Goal: Information Seeking & Learning: Check status

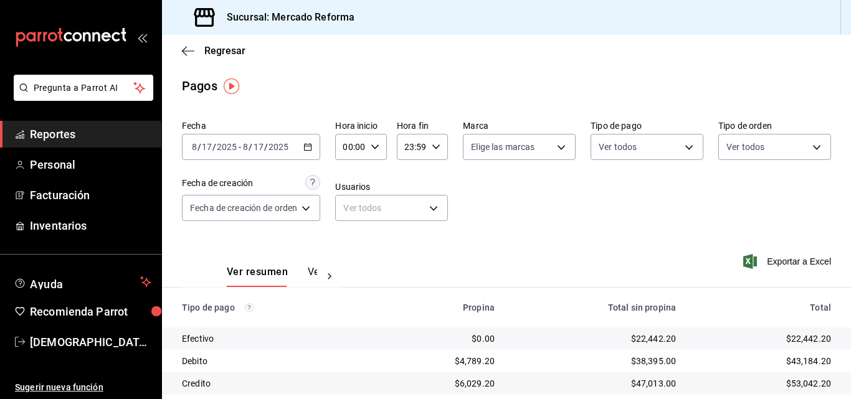
click at [254, 143] on input "17" at bounding box center [258, 147] width 11 height 10
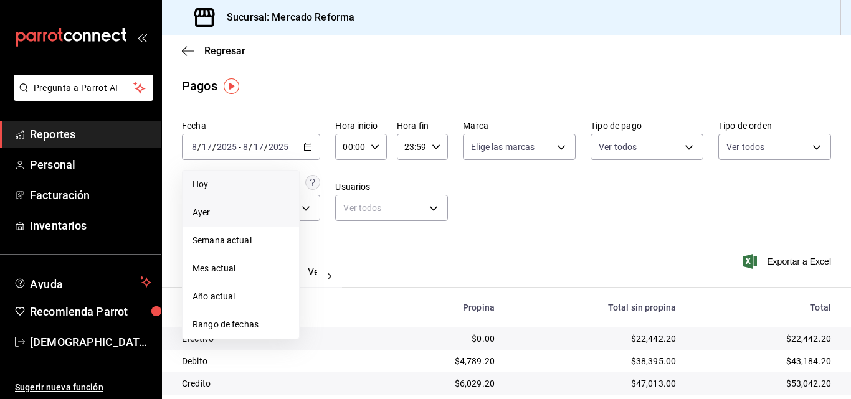
click at [218, 176] on li "Hoy" at bounding box center [241, 185] width 116 height 28
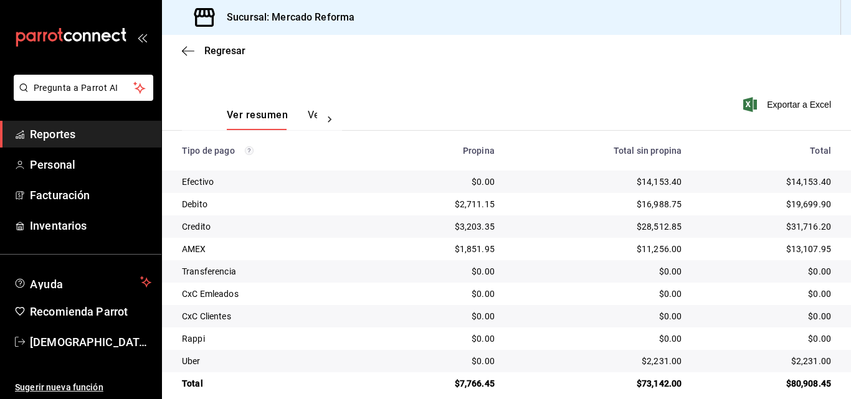
scroll to position [173, 0]
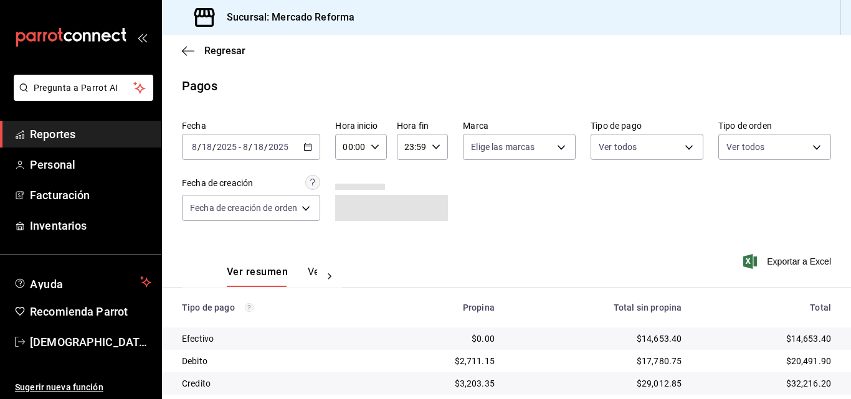
scroll to position [173, 0]
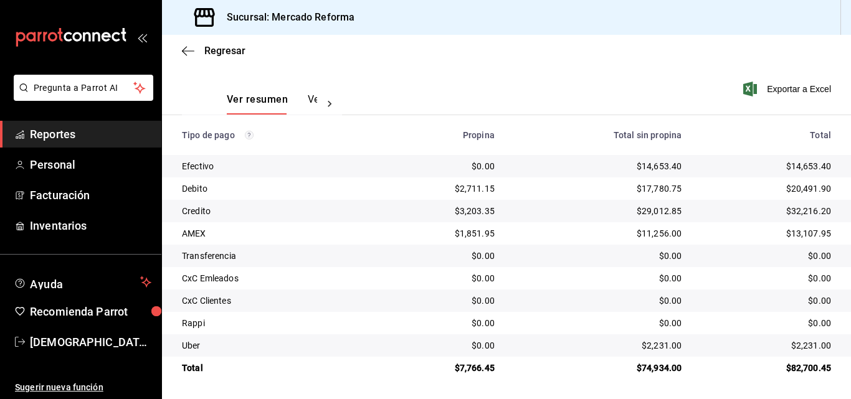
click at [548, 255] on div "$0.00" at bounding box center [597, 256] width 167 height 12
drag, startPoint x: 792, startPoint y: 168, endPoint x: 822, endPoint y: 171, distance: 30.1
click at [822, 171] on td "$14,653.40" at bounding box center [770, 166] width 159 height 22
copy div "14,653.40"
click at [820, 346] on div "$2,231.00" at bounding box center [766, 345] width 130 height 12
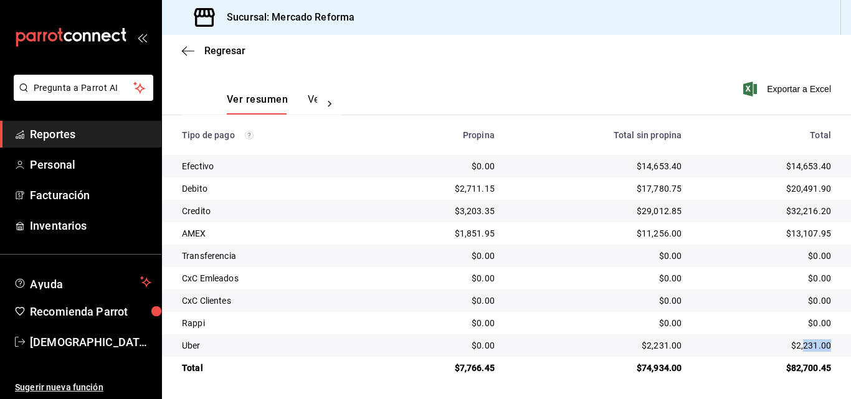
drag, startPoint x: 815, startPoint y: 346, endPoint x: 789, endPoint y: 341, distance: 27.2
click at [789, 341] on div "$2,231.00" at bounding box center [766, 345] width 130 height 12
drag, startPoint x: 797, startPoint y: 347, endPoint x: 803, endPoint y: 348, distance: 6.3
click at [789, 343] on div "$2,231.00" at bounding box center [766, 345] width 130 height 12
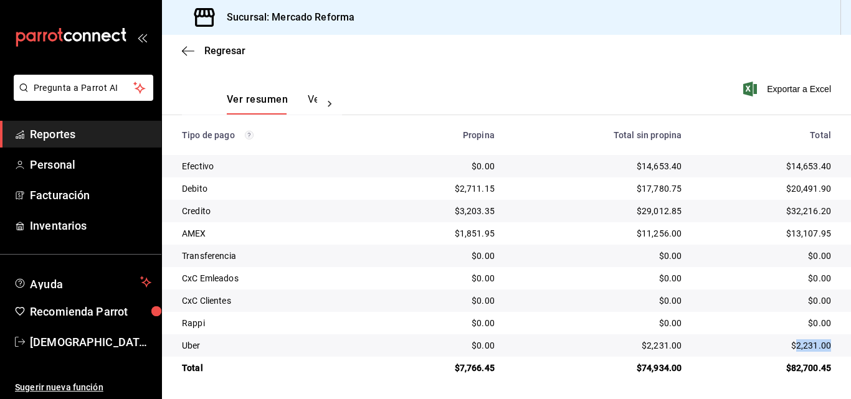
drag, startPoint x: 824, startPoint y: 344, endPoint x: 788, endPoint y: 344, distance: 36.1
click at [788, 344] on td "$2,231.00" at bounding box center [770, 345] width 159 height 22
copy div "2,231.00"
drag, startPoint x: 490, startPoint y: 369, endPoint x: 455, endPoint y: 366, distance: 35.1
click at [455, 366] on div "$7,766.45" at bounding box center [440, 368] width 107 height 12
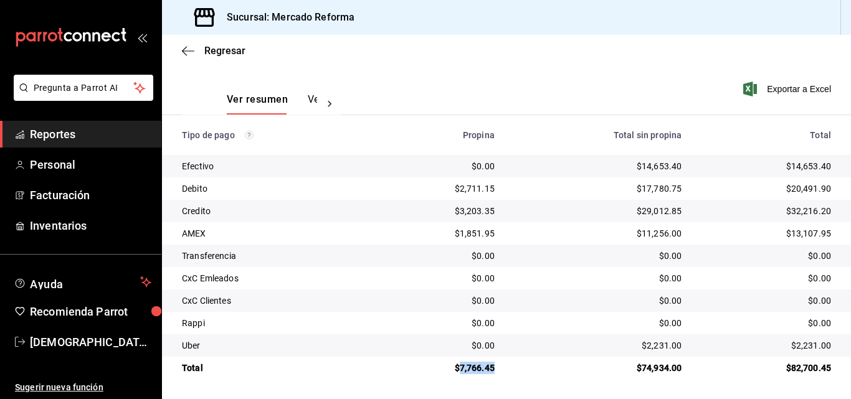
copy div "7,766.45"
click at [70, 138] on span "Reportes" at bounding box center [90, 134] width 121 height 17
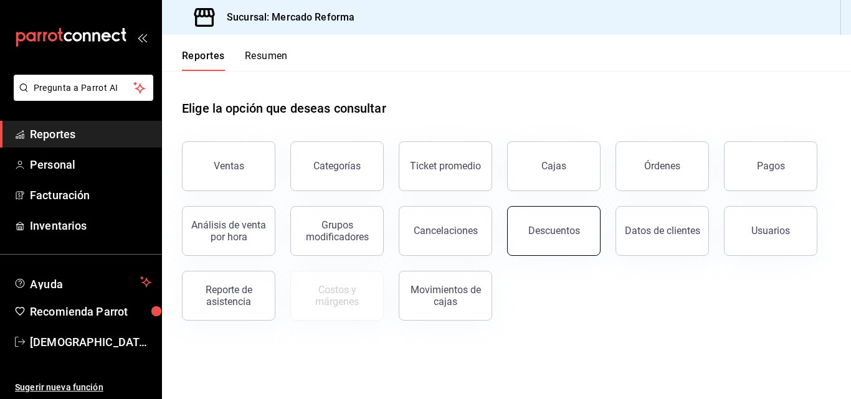
click at [549, 241] on button "Descuentos" at bounding box center [553, 231] width 93 height 50
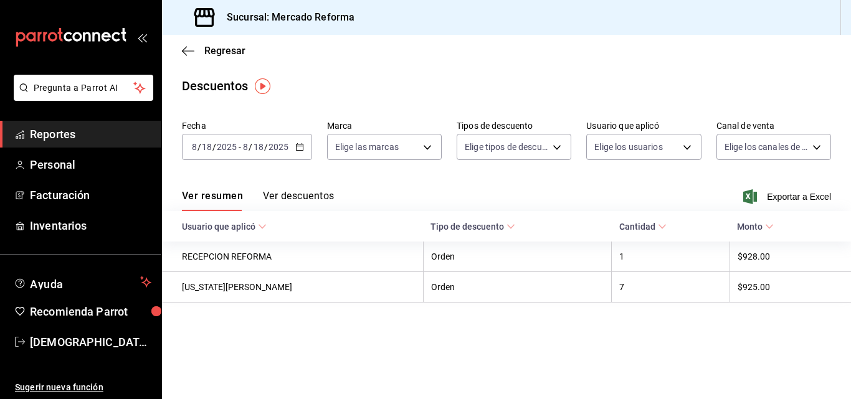
click at [67, 140] on span "Reportes" at bounding box center [90, 134] width 121 height 17
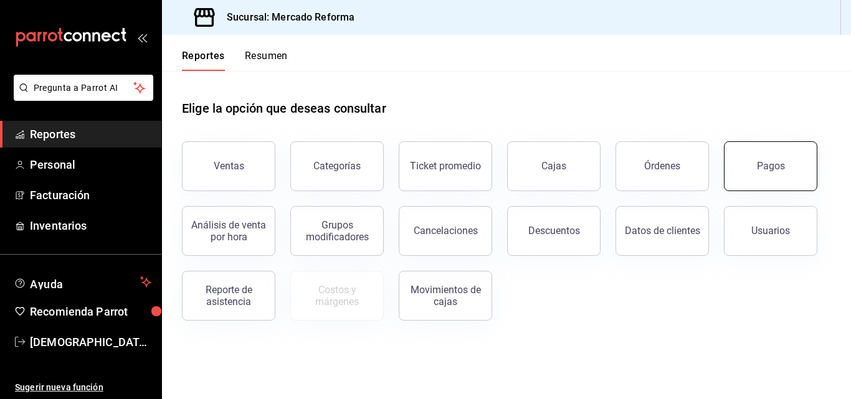
click at [782, 173] on button "Pagos" at bounding box center [770, 166] width 93 height 50
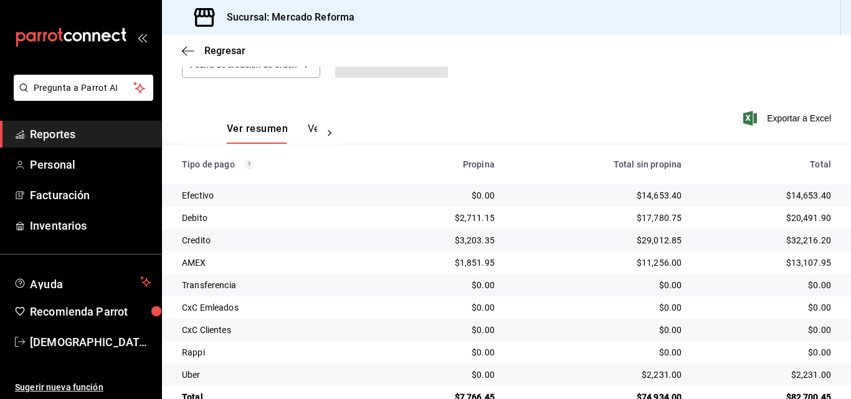
scroll to position [173, 0]
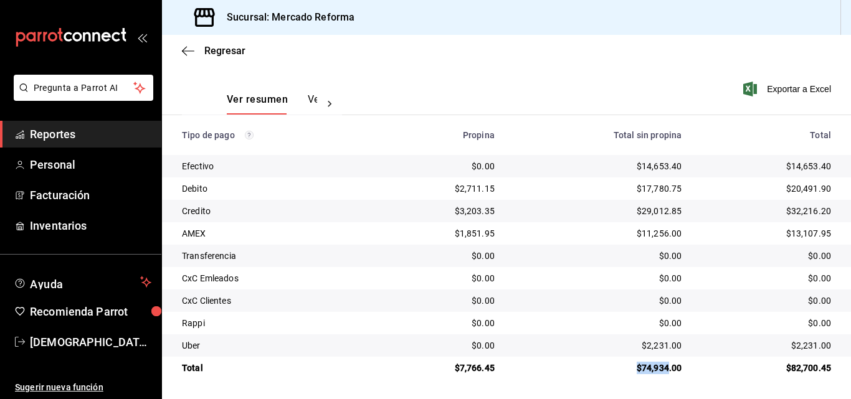
drag, startPoint x: 631, startPoint y: 367, endPoint x: 682, endPoint y: 366, distance: 51.1
click at [680, 364] on td "$74,934.00" at bounding box center [598, 368] width 187 height 22
click at [681, 371] on td "$74,934.00" at bounding box center [598, 368] width 187 height 22
